Goal: Navigation & Orientation: Find specific page/section

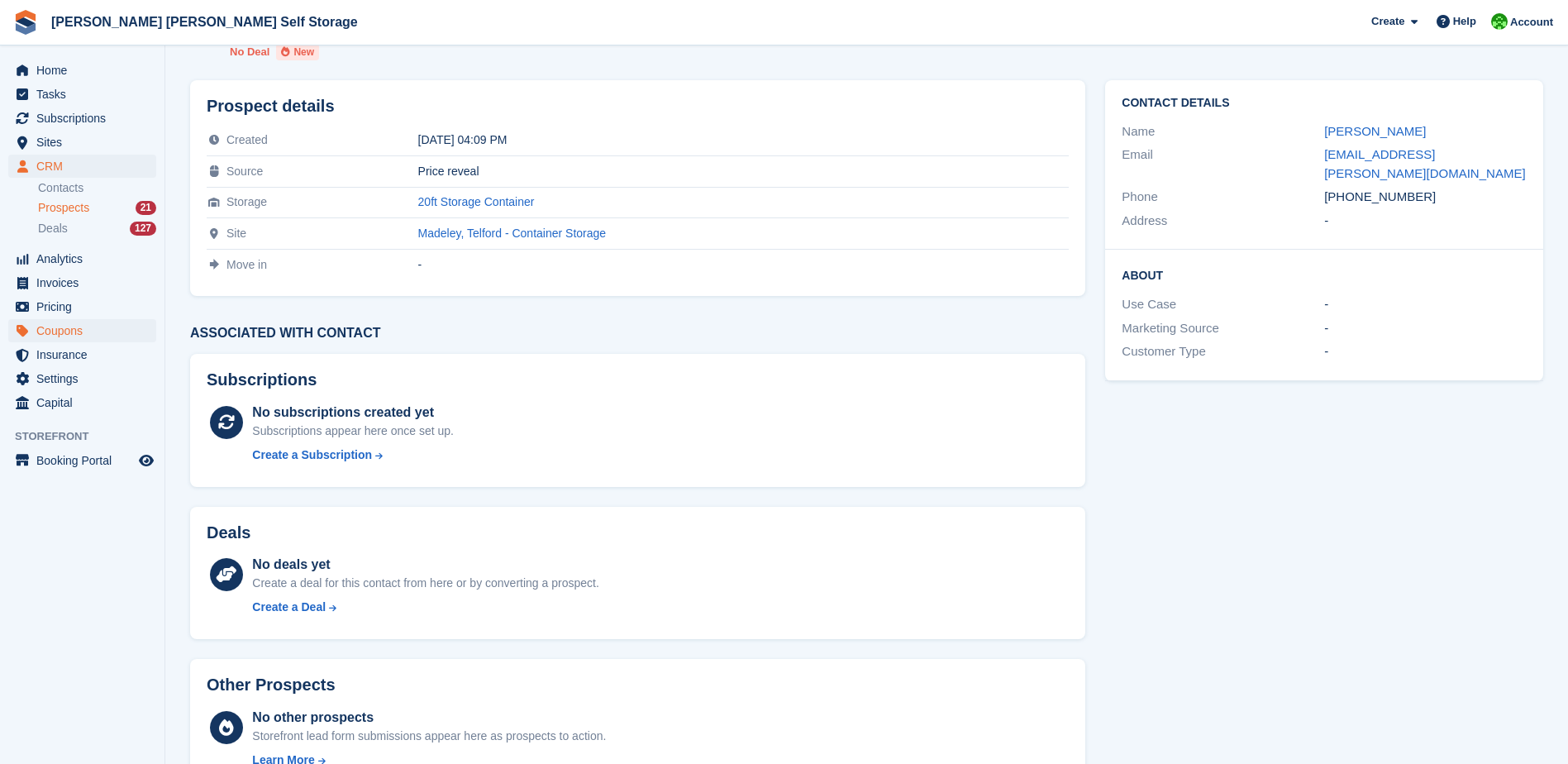
scroll to position [32, 0]
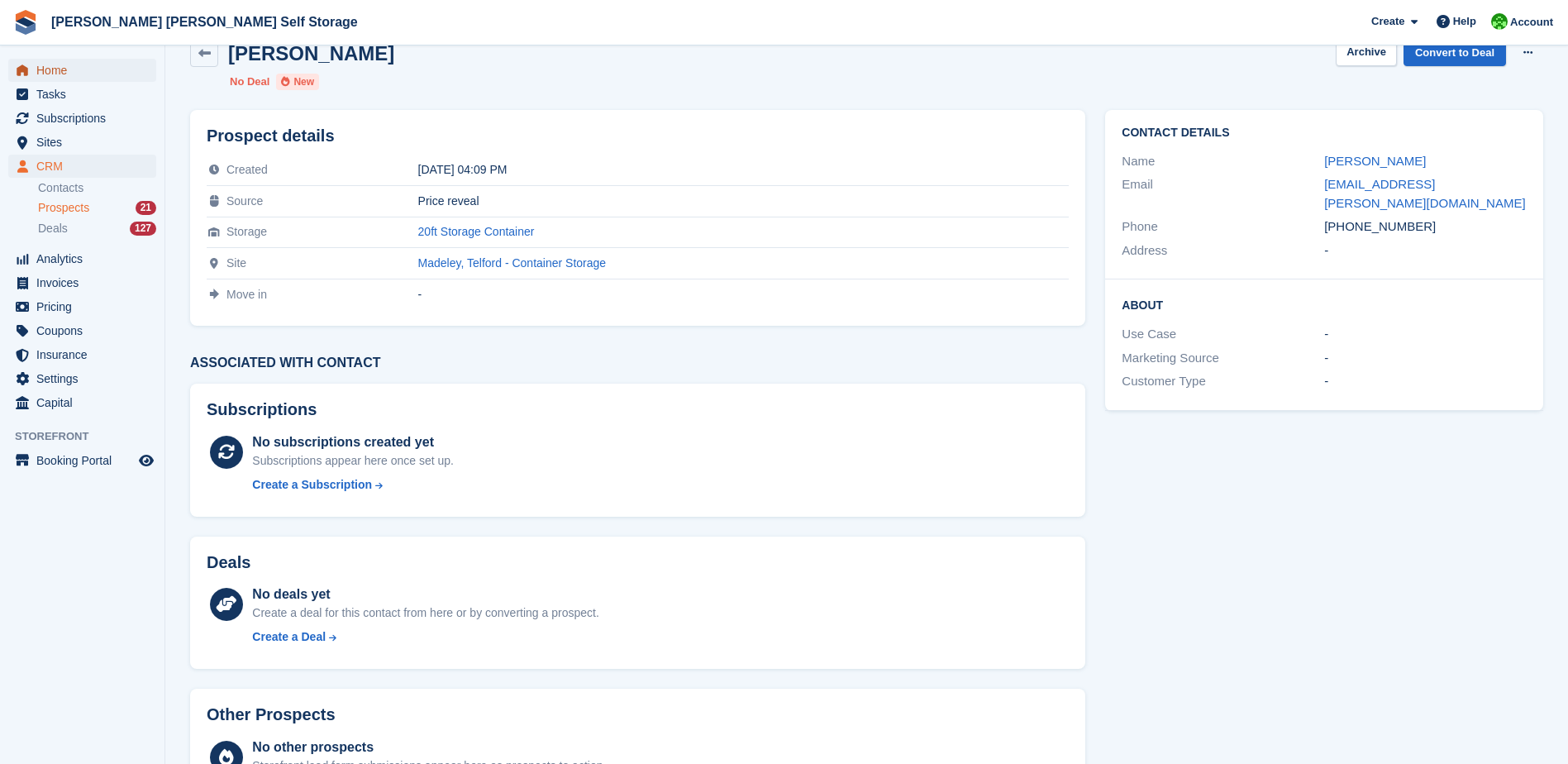
click at [55, 70] on span "Home" at bounding box center [85, 70] width 99 height 23
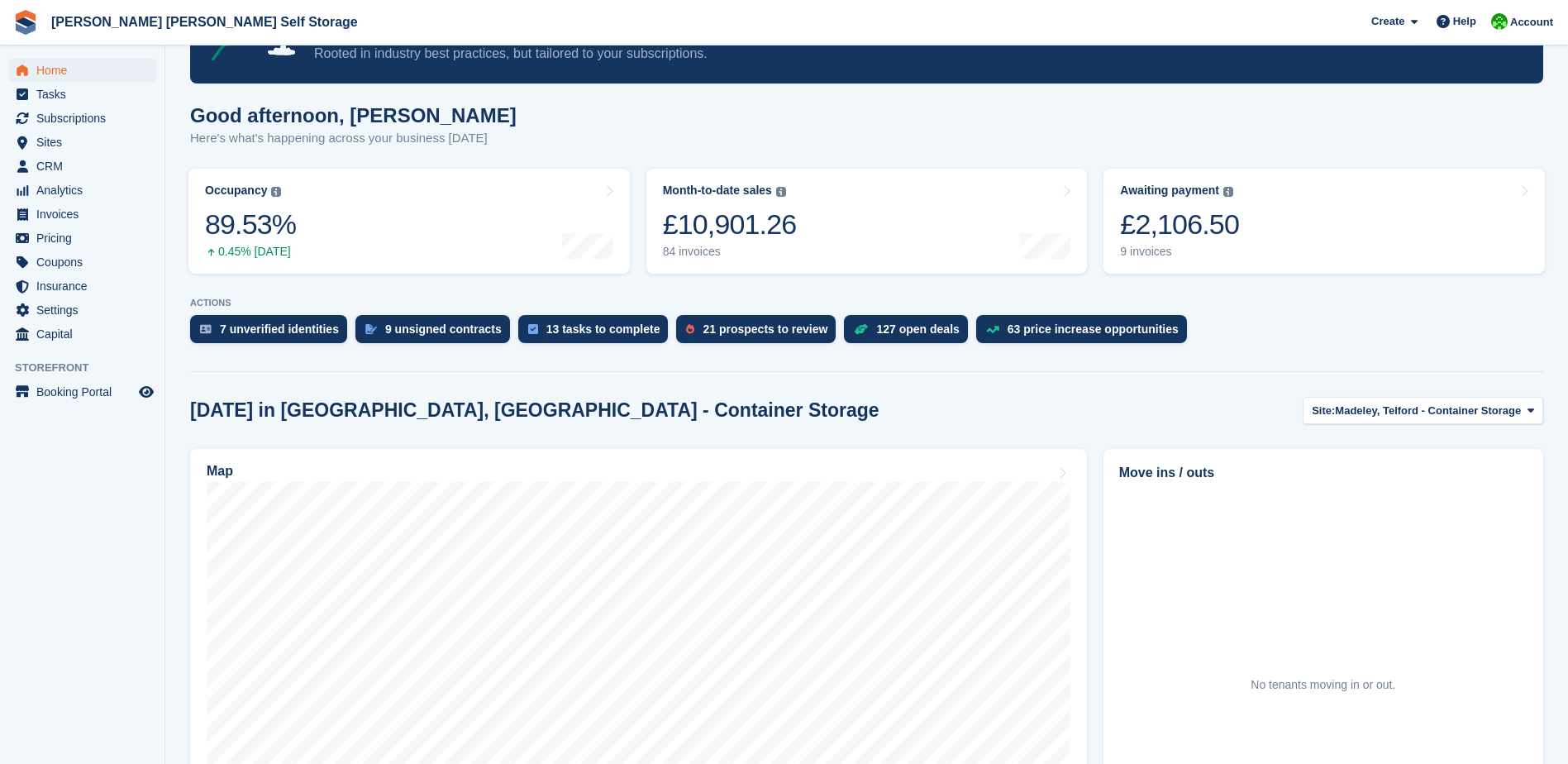
scroll to position [248, 0]
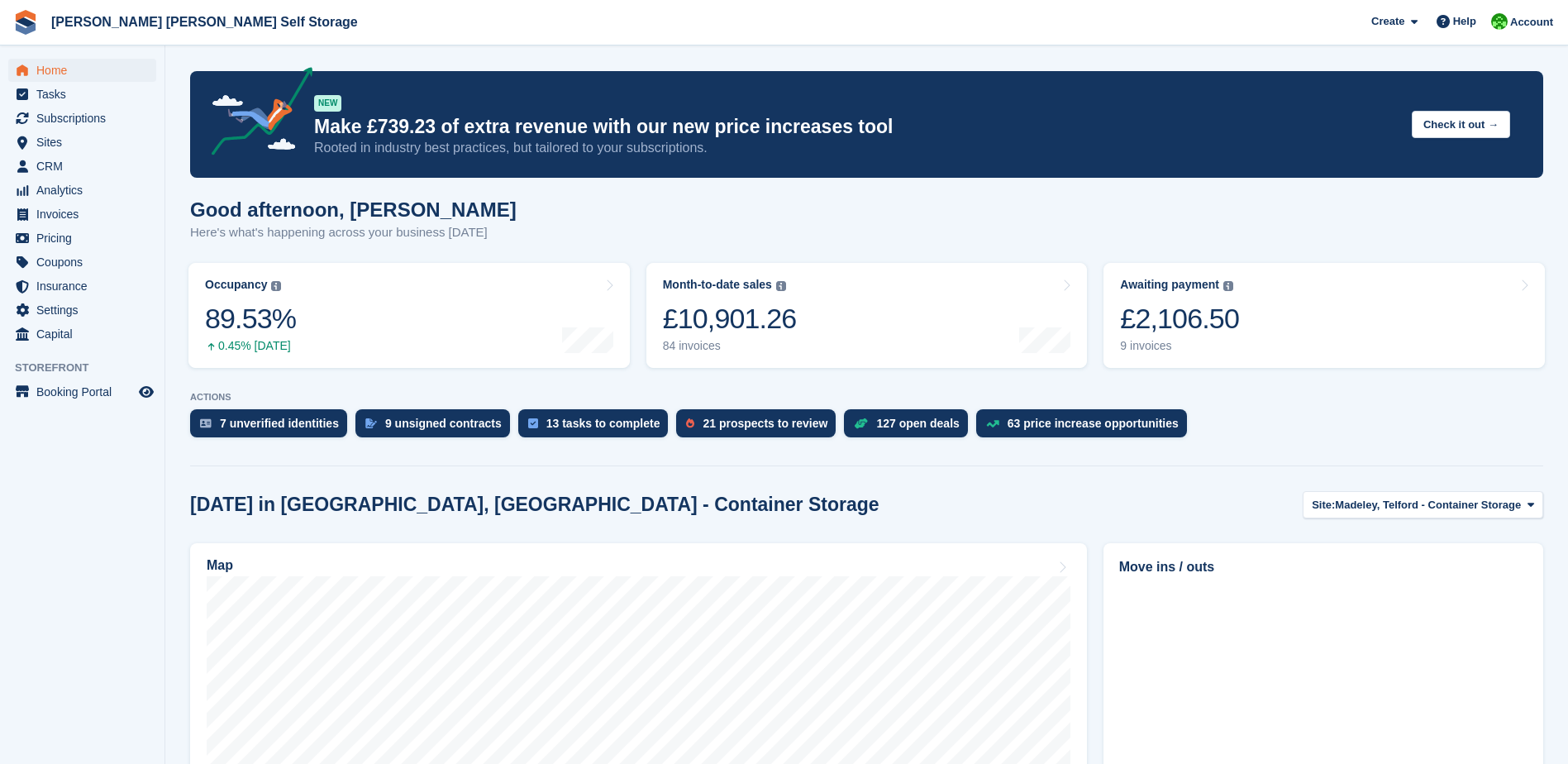
scroll to position [248, 0]
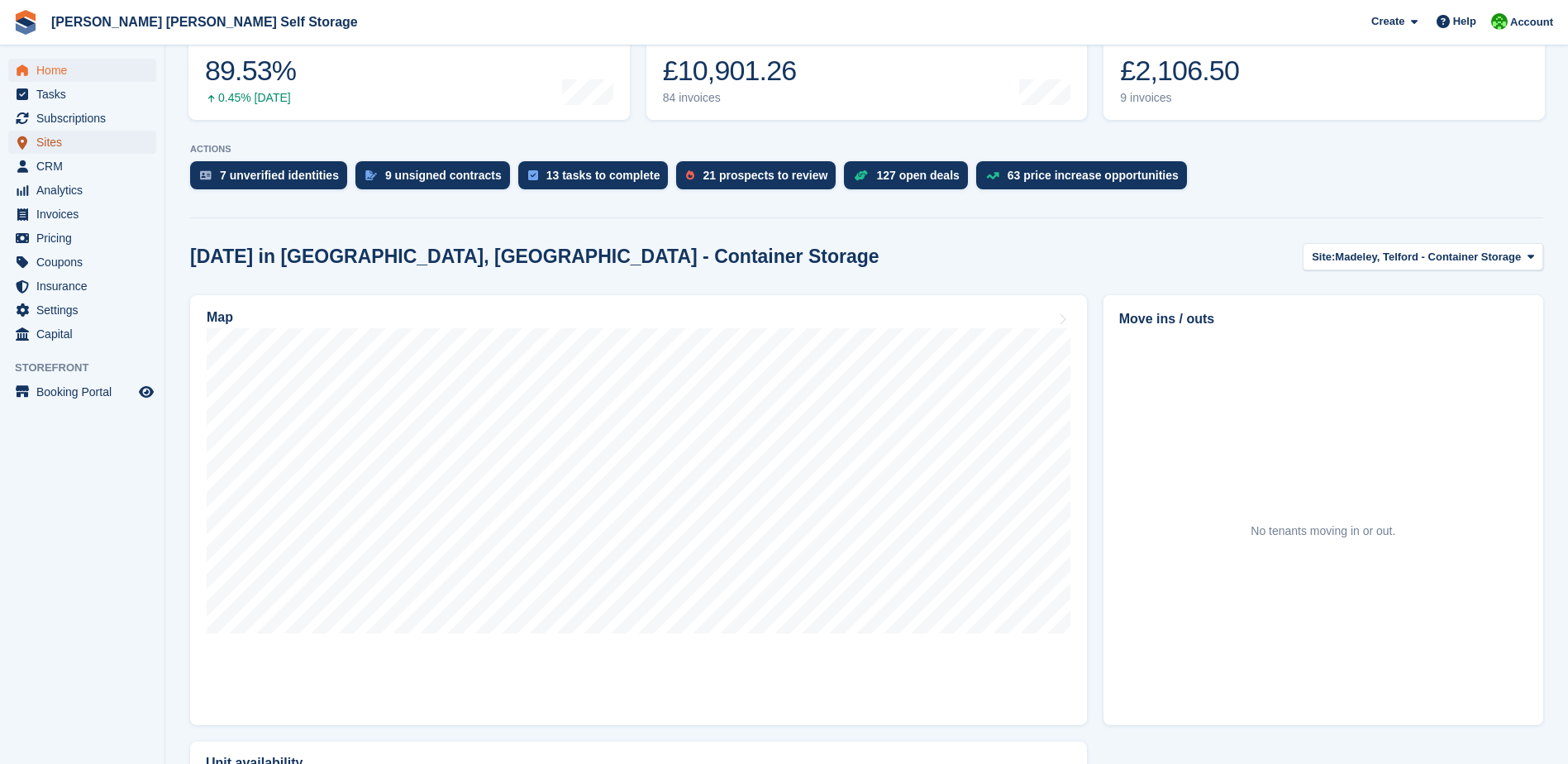
click at [63, 149] on span "Sites" at bounding box center [85, 142] width 99 height 23
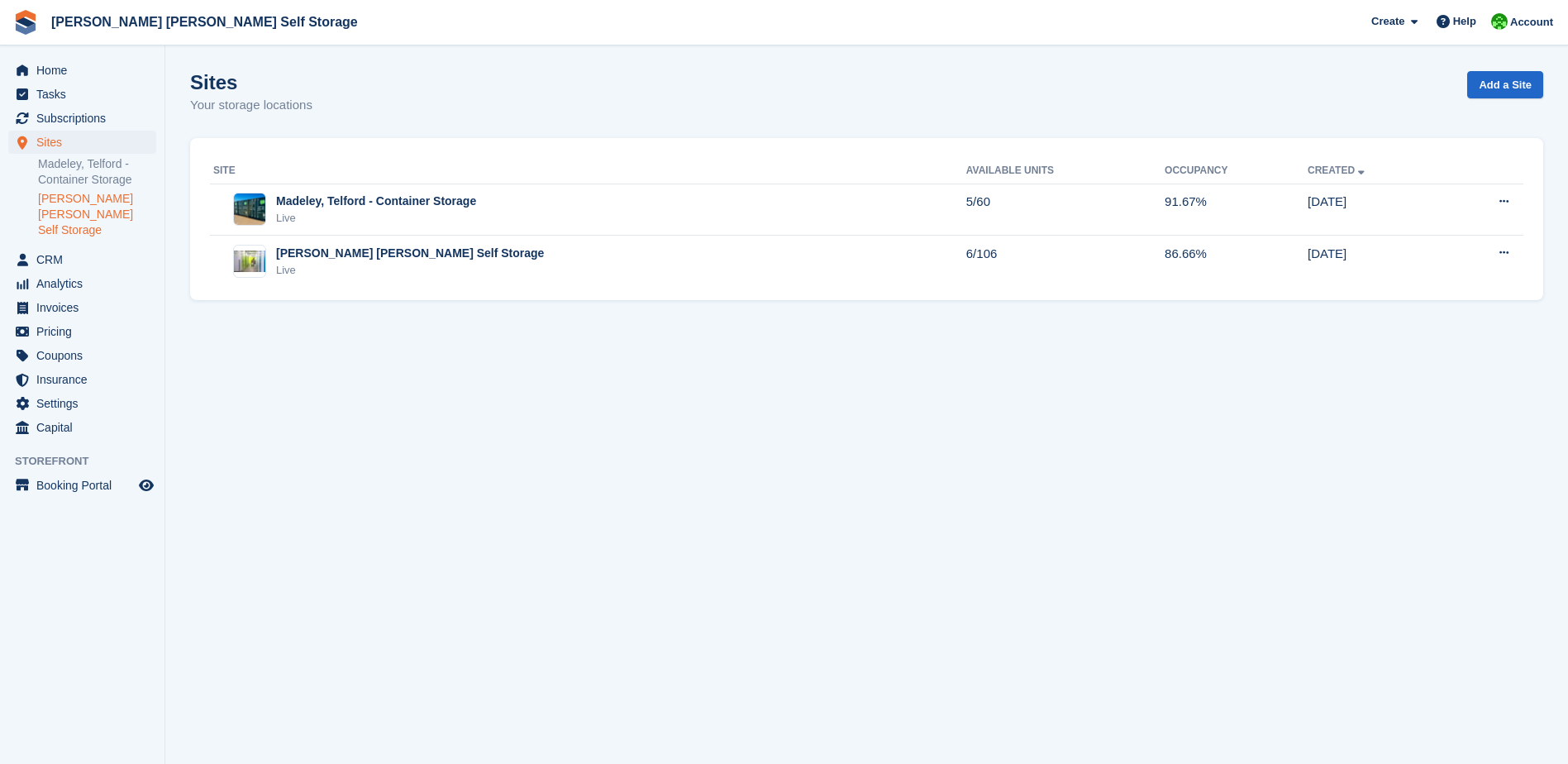
click at [93, 196] on link "[PERSON_NAME] [PERSON_NAME] Self Storage" at bounding box center [97, 214] width 118 height 47
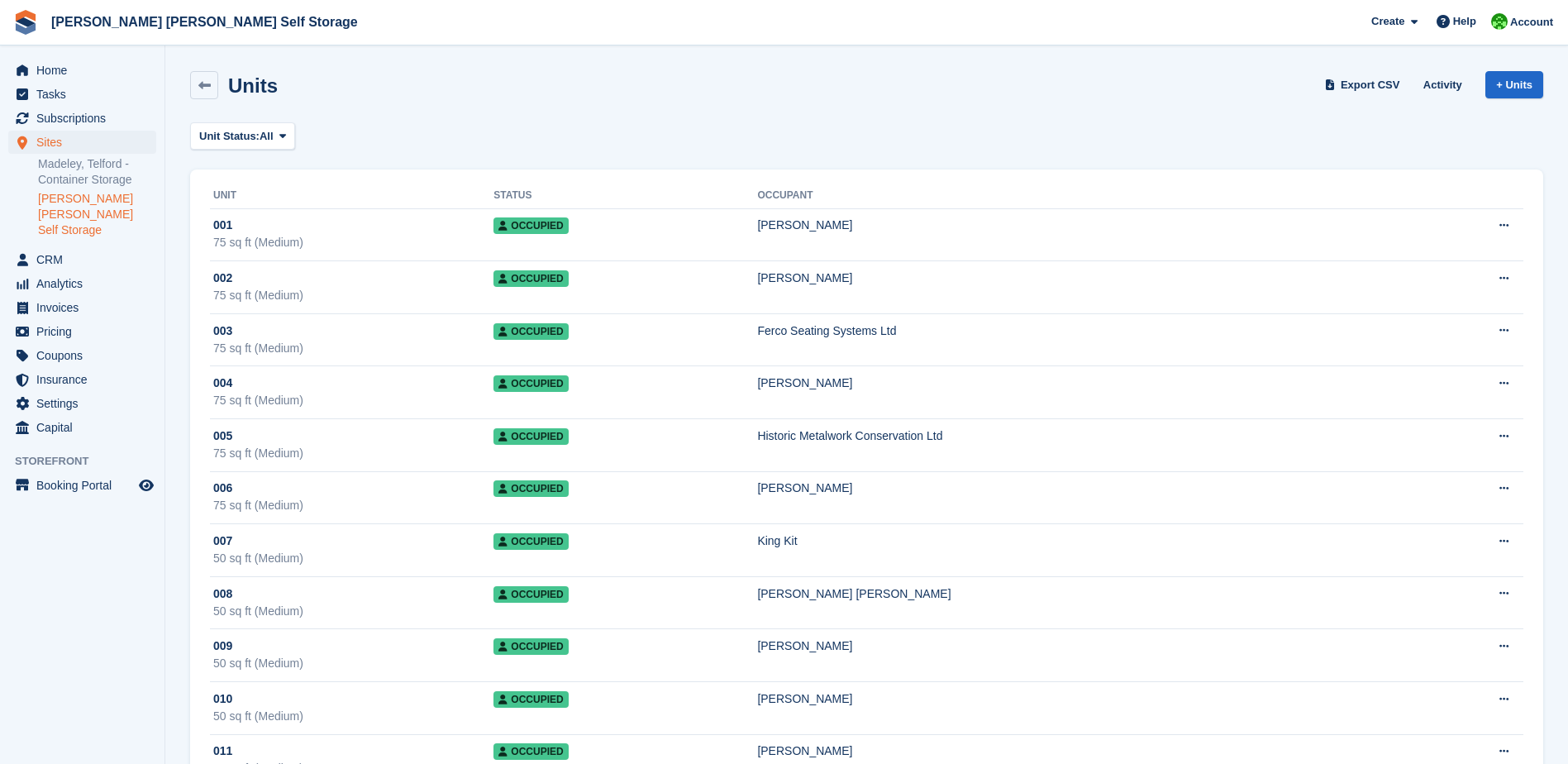
click at [51, 208] on link "[PERSON_NAME] [PERSON_NAME] Self Storage" at bounding box center [97, 214] width 118 height 47
